Goal: Information Seeking & Learning: Check status

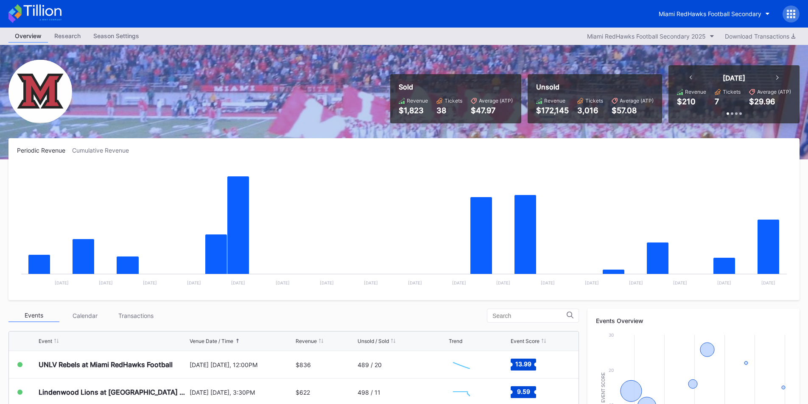
click at [667, 26] on div "Miami RedHawks Football Secondary" at bounding box center [404, 14] width 808 height 28
click at [681, 34] on div "Miami RedHawks Football Secondary 2025" at bounding box center [646, 36] width 119 height 7
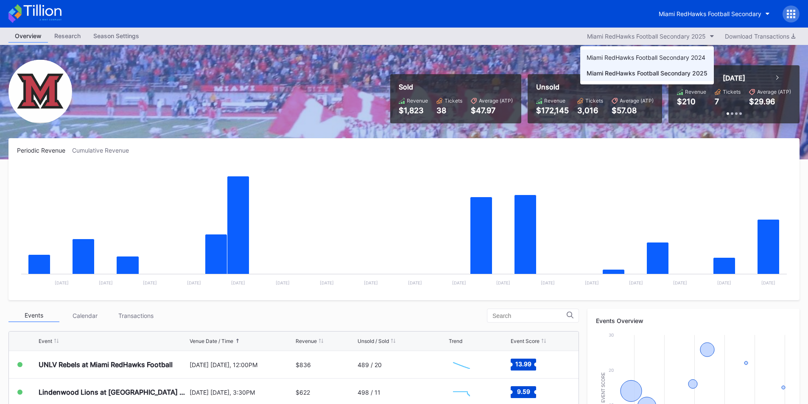
click at [649, 59] on div "Miami RedHawks Football Secondary 2024" at bounding box center [645, 57] width 119 height 7
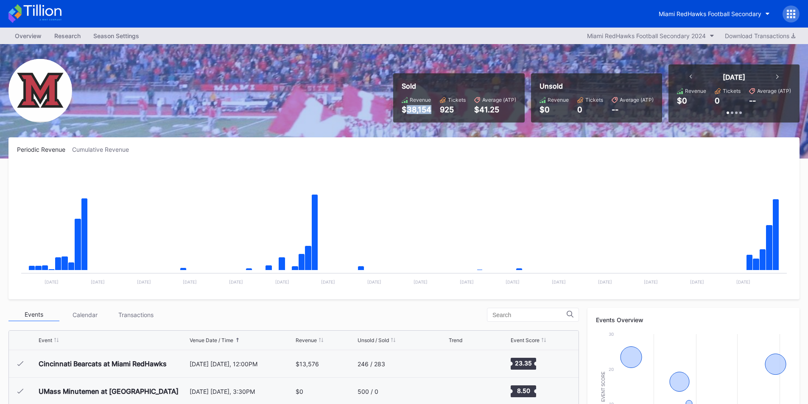
drag, startPoint x: 408, startPoint y: 112, endPoint x: 431, endPoint y: 112, distance: 23.3
click at [431, 112] on div "$38,154" at bounding box center [417, 109] width 30 height 9
click at [676, 31] on button "Miami RedHawks Football Secondary 2024" at bounding box center [651, 35] width 136 height 11
click at [696, 10] on div "Miami RedHawks Football Secondary" at bounding box center [709, 13] width 103 height 7
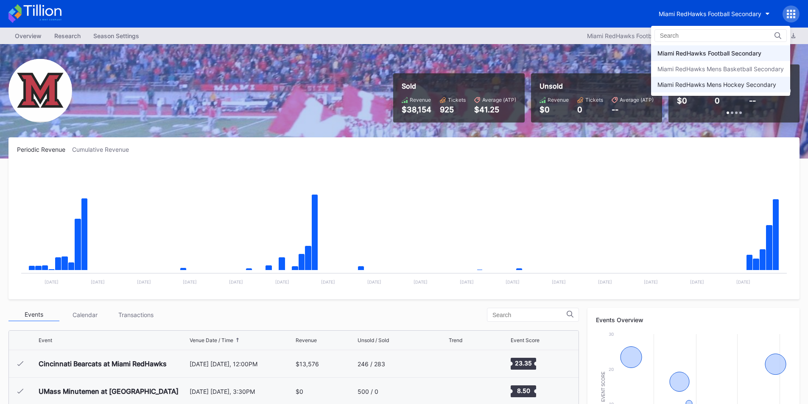
click at [717, 82] on div "Miami RedHawks Mens Hockey Secondary" at bounding box center [716, 84] width 119 height 7
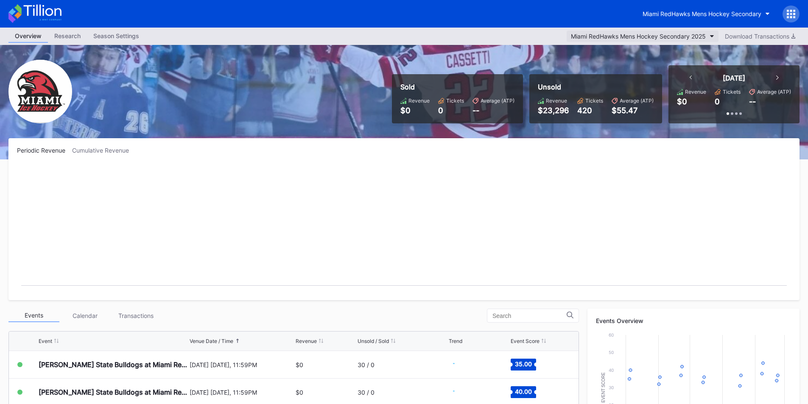
click at [645, 33] on div "Miami RedHawks Mens Hockey Secondary 2025" at bounding box center [638, 36] width 135 height 7
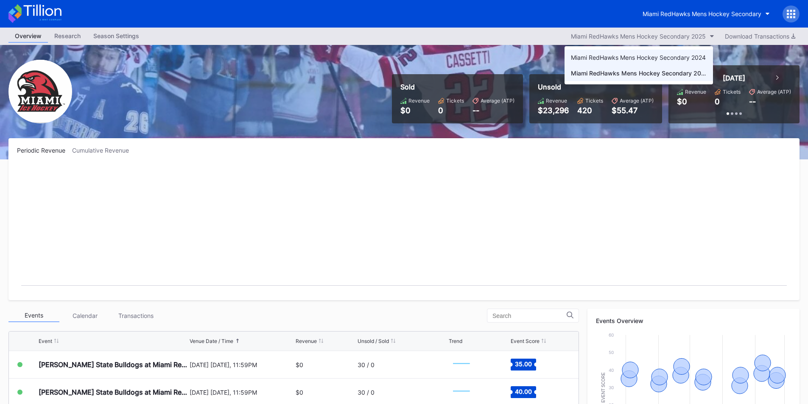
click at [647, 59] on div "Miami RedHawks Mens Hockey Secondary 2024" at bounding box center [638, 57] width 135 height 7
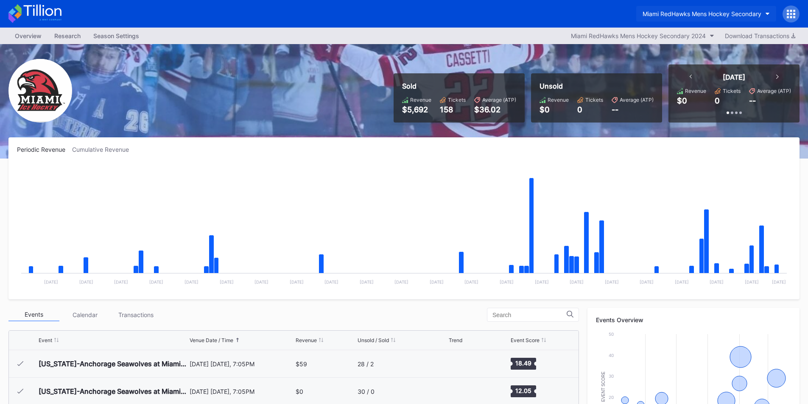
click at [695, 15] on div "Miami RedHawks Mens Hockey Secondary" at bounding box center [701, 13] width 119 height 7
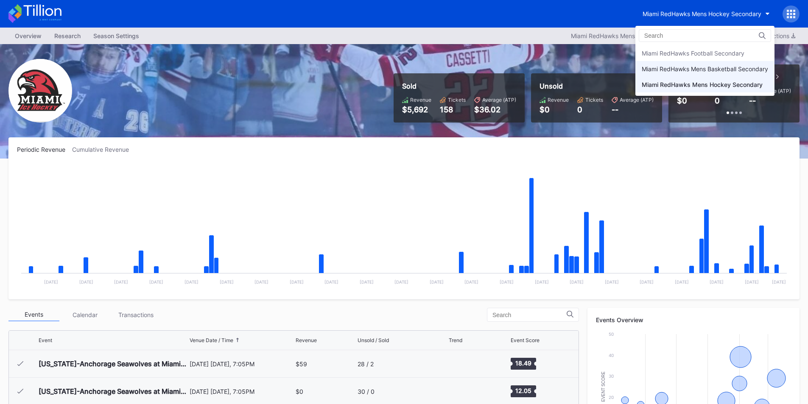
click at [727, 70] on div "Miami RedHawks Mens Basketball Secondary" at bounding box center [705, 68] width 126 height 7
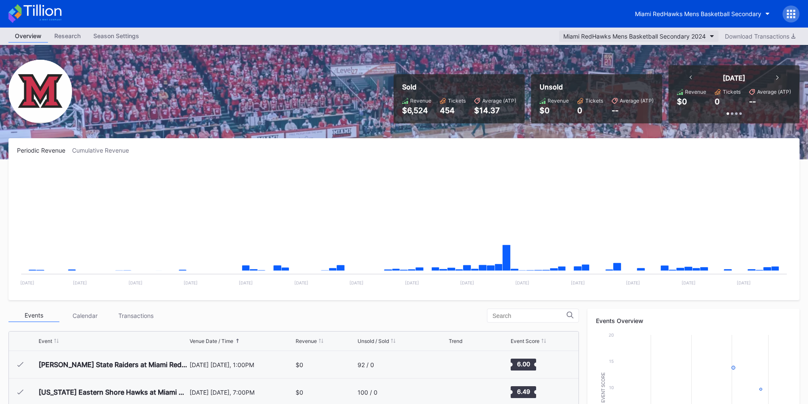
click at [669, 37] on div "Miami RedHawks Mens Basketball Secondary 2024" at bounding box center [634, 36] width 142 height 7
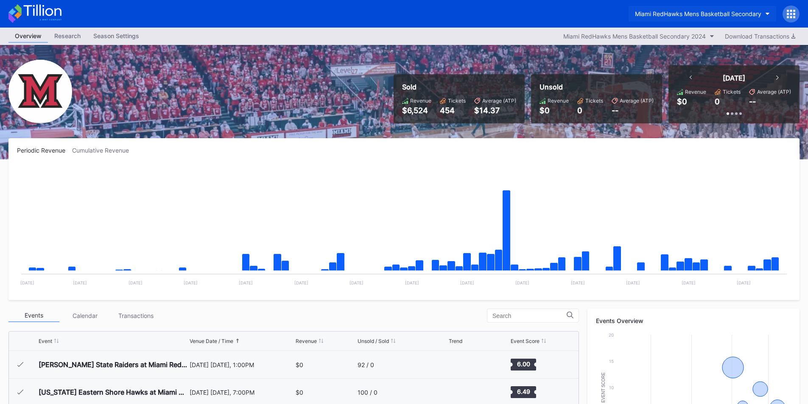
click at [675, 8] on button "Miami RedHawks Mens Basketball Secondary" at bounding box center [702, 14] width 148 height 16
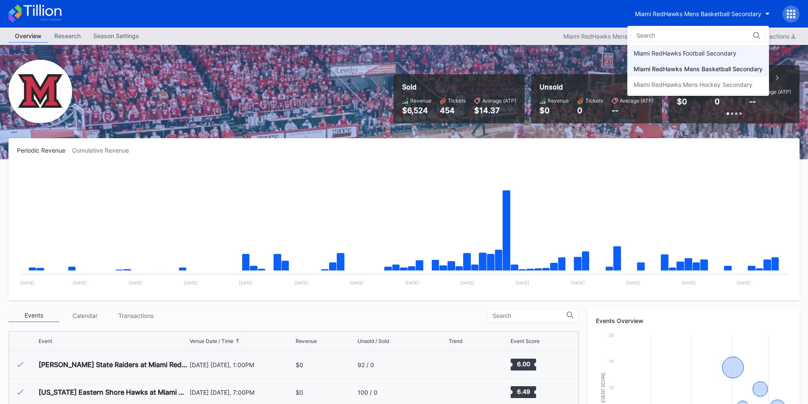
click at [692, 47] on div "Miami RedHawks Football Secondary" at bounding box center [698, 53] width 142 height 16
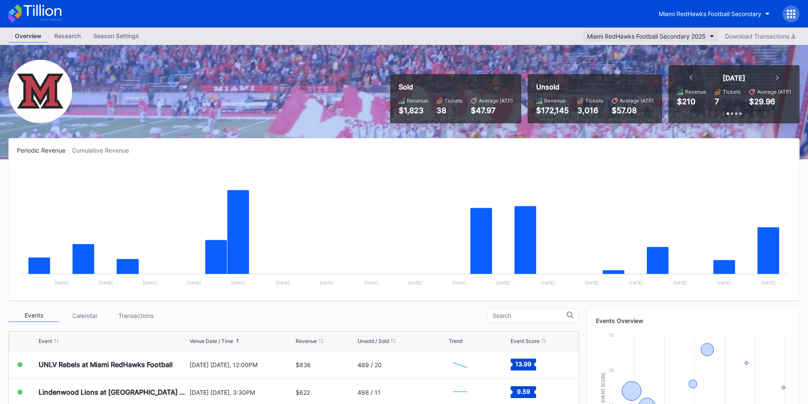
click at [617, 31] on button "Miami RedHawks Football Secondary 2025" at bounding box center [651, 36] width 136 height 11
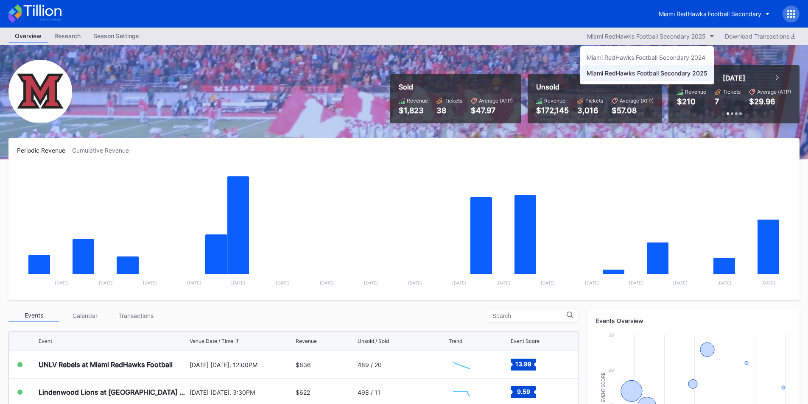
click at [639, 73] on div "Miami RedHawks Football Secondary 2025" at bounding box center [646, 73] width 121 height 7
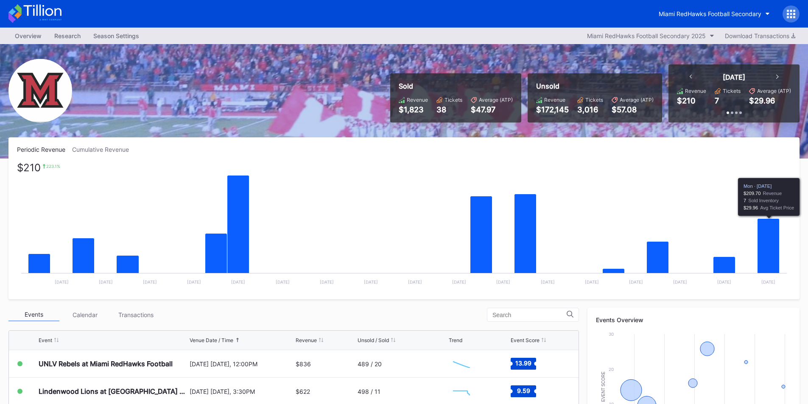
click at [711, 207] on rect "Chart title" at bounding box center [404, 227] width 774 height 127
